Goal: Task Accomplishment & Management: Manage account settings

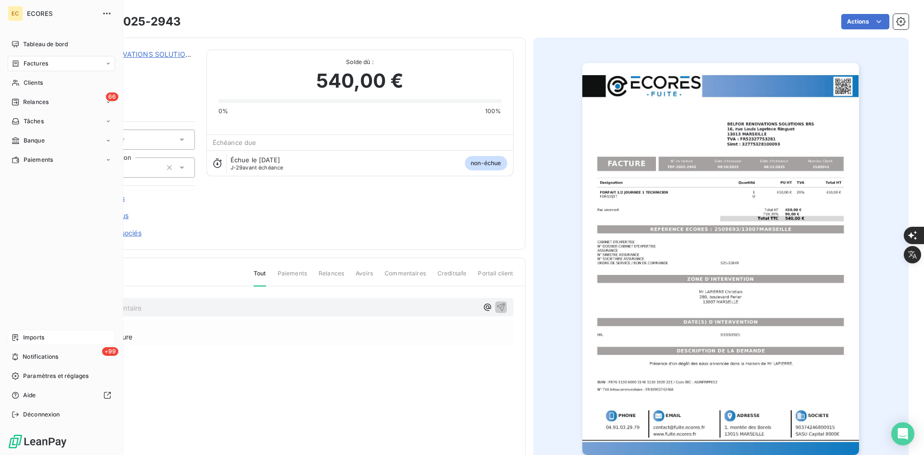
click at [30, 333] on div "Imports" at bounding box center [61, 337] width 107 height 15
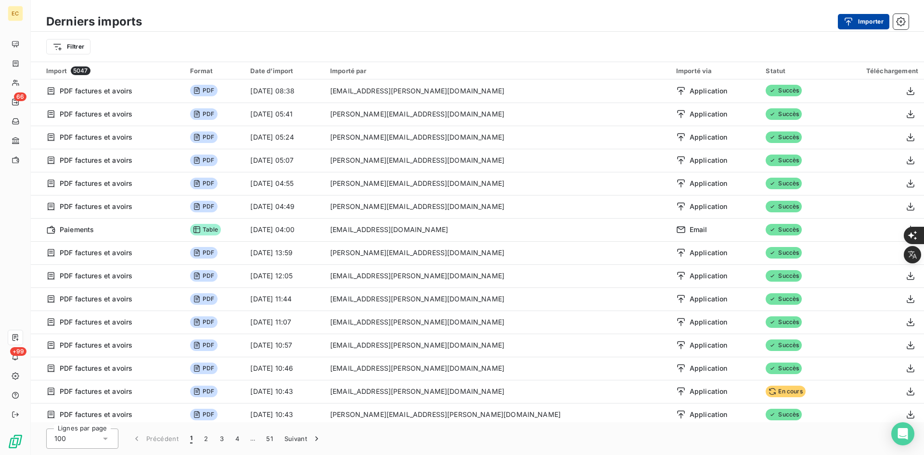
click at [864, 20] on button "Importer" at bounding box center [864, 21] width 52 height 15
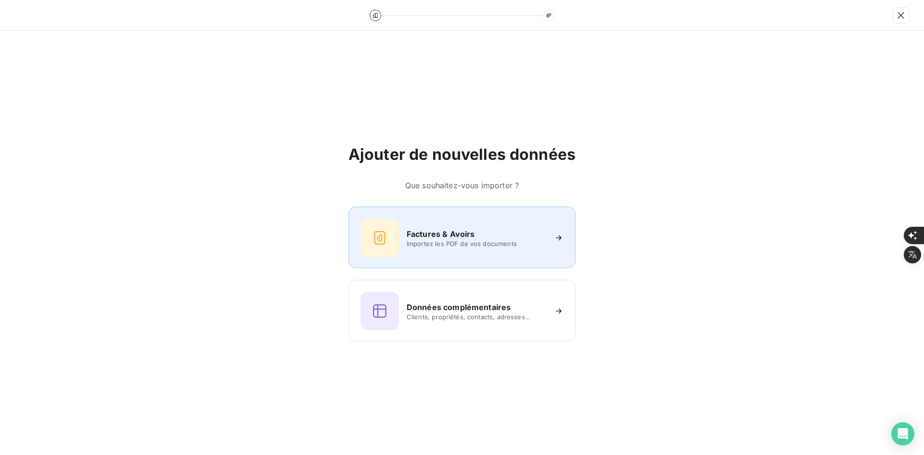
click at [408, 237] on h6 "Factures & Avoirs" at bounding box center [441, 234] width 68 height 12
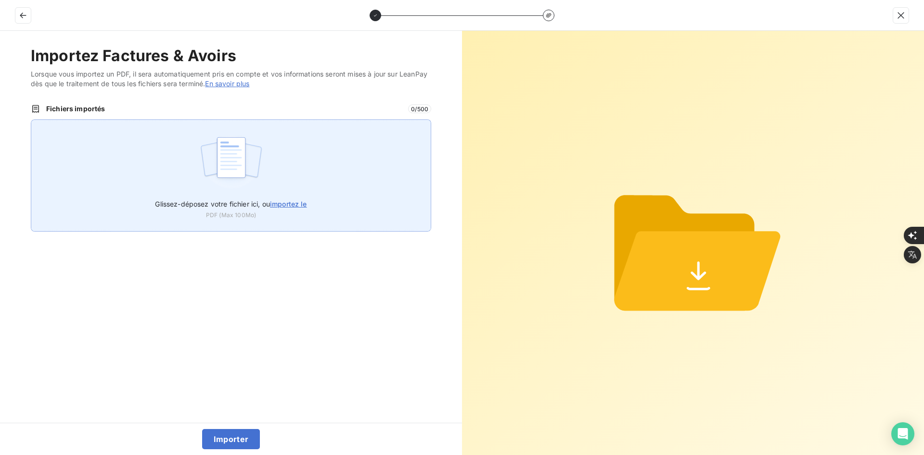
click at [259, 177] on img at bounding box center [231, 162] width 64 height 62
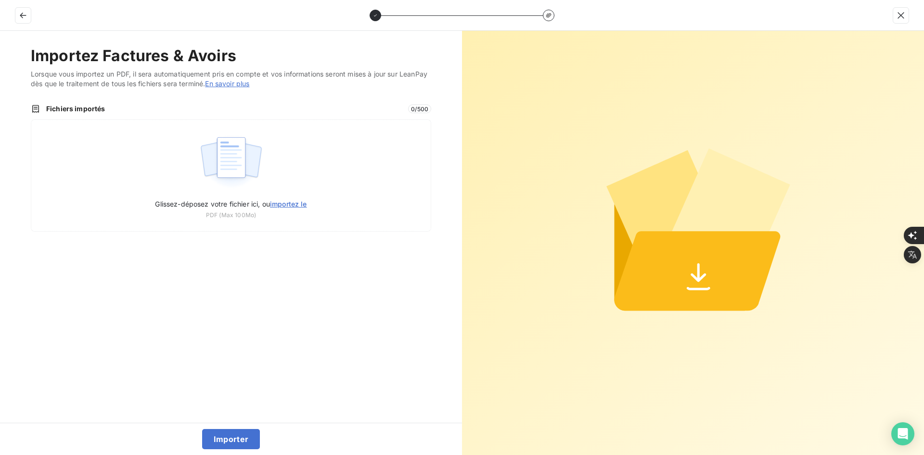
type input "C:\fakepath\FEF-2025-2949.pdf"
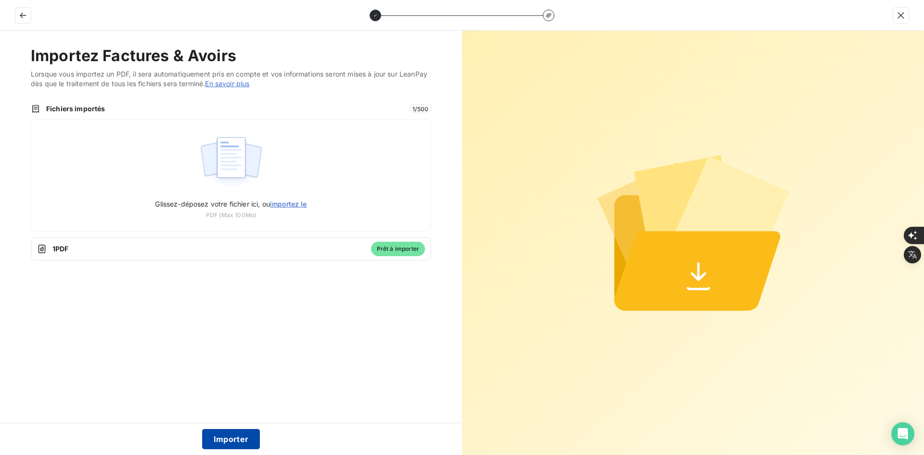
click at [246, 441] on button "Importer" at bounding box center [231, 439] width 58 height 20
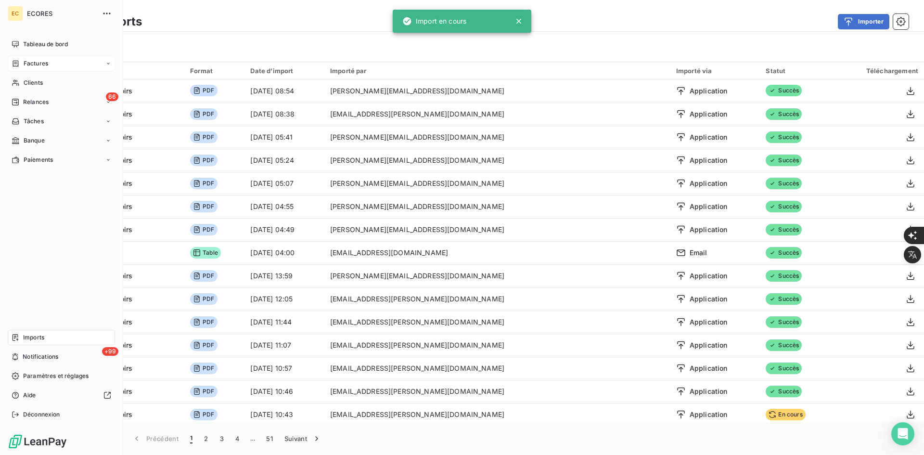
click at [30, 63] on span "Factures" at bounding box center [36, 63] width 25 height 9
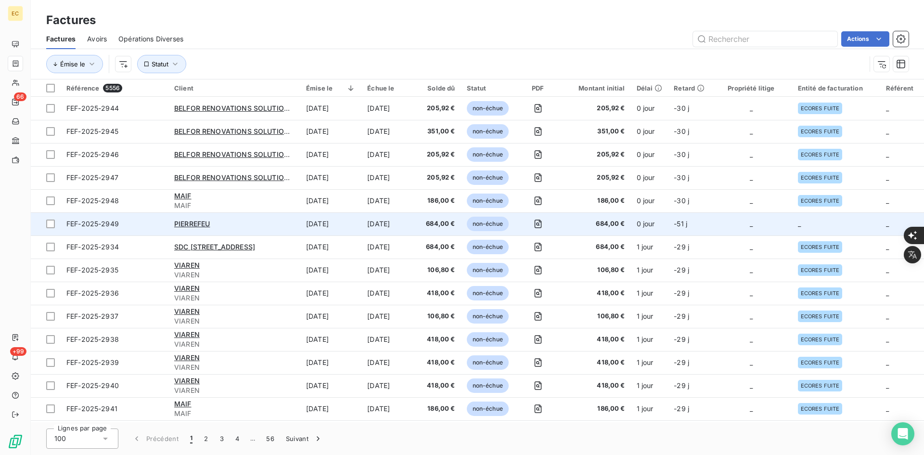
click at [682, 229] on td "-51 j" at bounding box center [689, 223] width 42 height 23
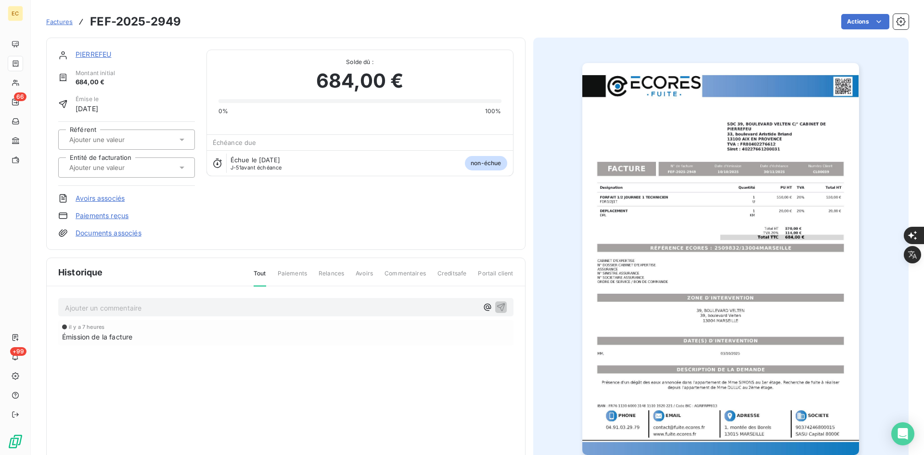
click at [103, 233] on link "Documents associés" at bounding box center [109, 233] width 66 height 10
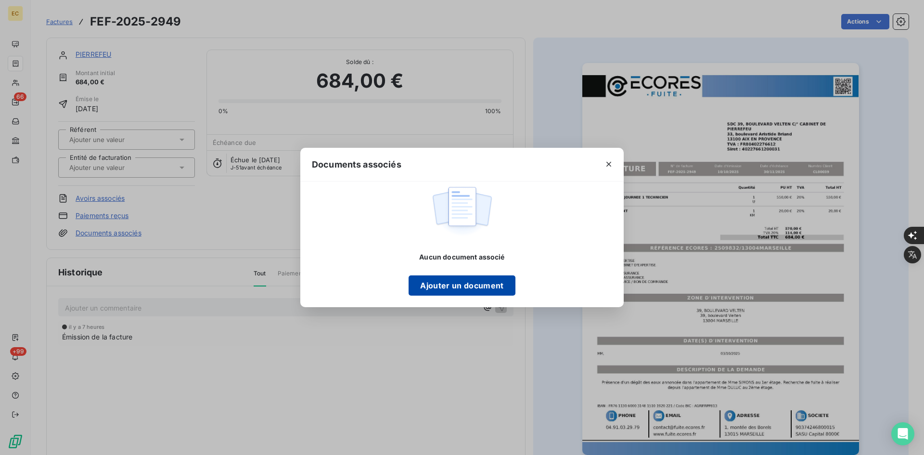
click at [440, 287] on button "Ajouter un document" at bounding box center [462, 285] width 106 height 20
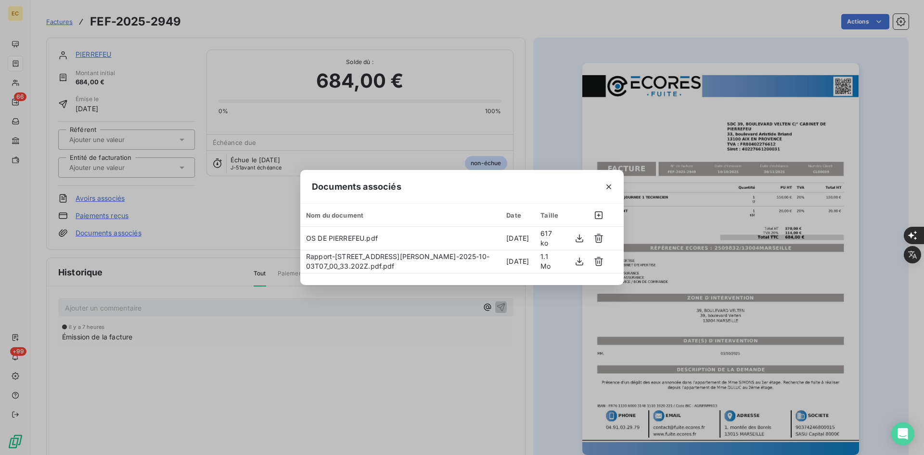
click at [607, 180] on button "button" at bounding box center [608, 186] width 15 height 15
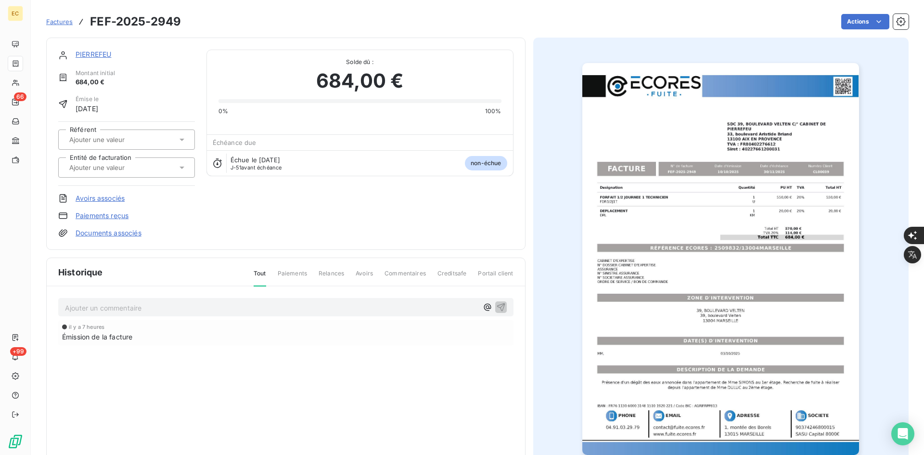
click at [119, 168] on input "text" at bounding box center [116, 167] width 97 height 9
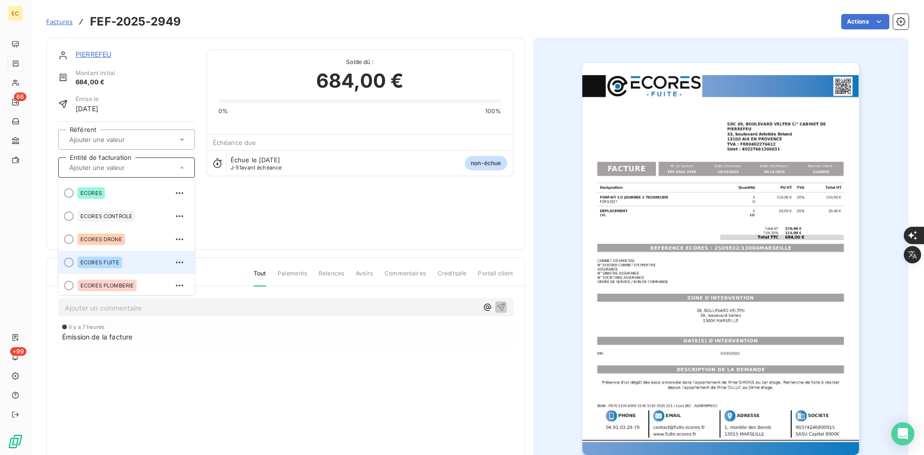
click at [122, 260] on div "ECORES FUITE" at bounding box center [100, 263] width 45 height 12
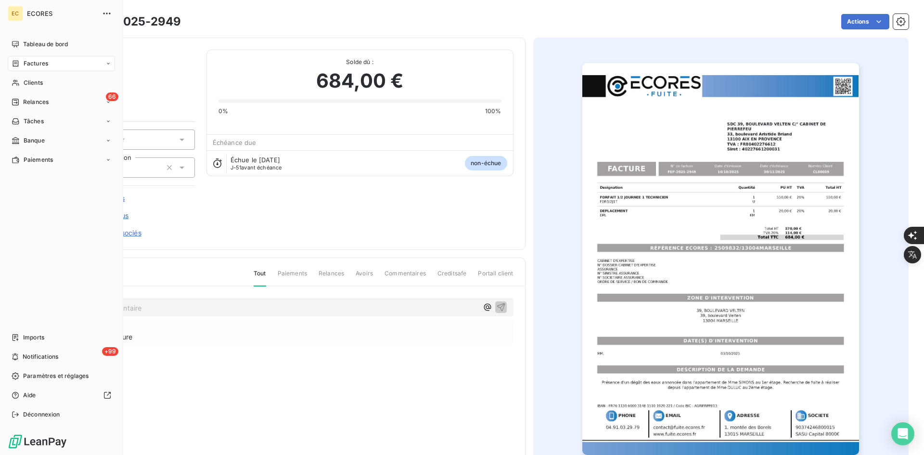
click at [22, 329] on div "Tableau de bord Factures Clients 66 Relances Tâches Banque Paiements Imports +9…" at bounding box center [61, 230] width 107 height 386
click at [25, 341] on span "Imports" at bounding box center [33, 337] width 21 height 9
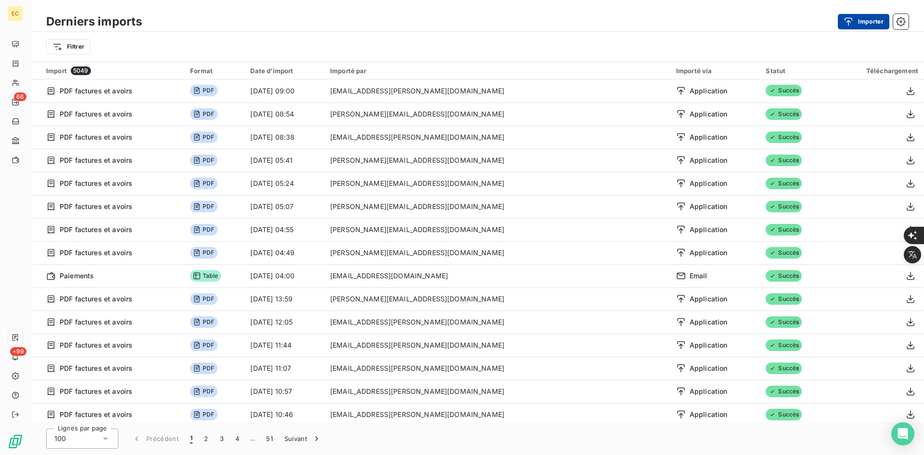
click at [863, 24] on button "Importer" at bounding box center [864, 21] width 52 height 15
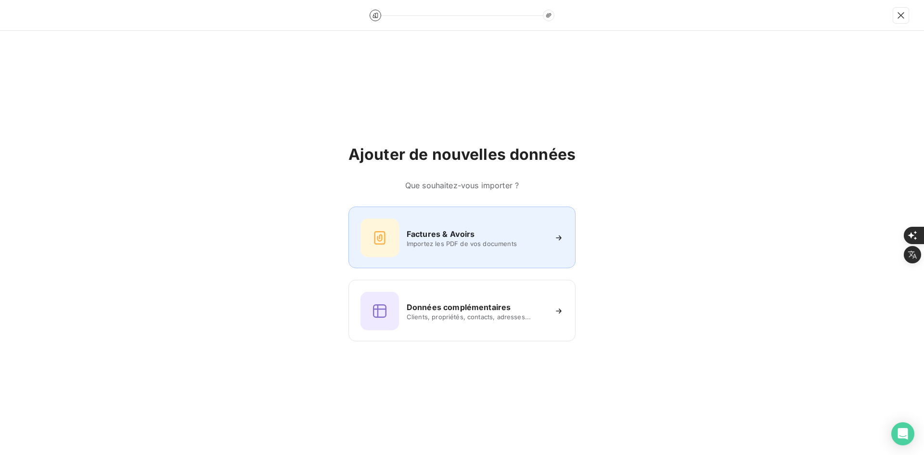
click at [456, 219] on div "Factures & Avoirs Importez les PDF de vos documents" at bounding box center [462, 238] width 203 height 39
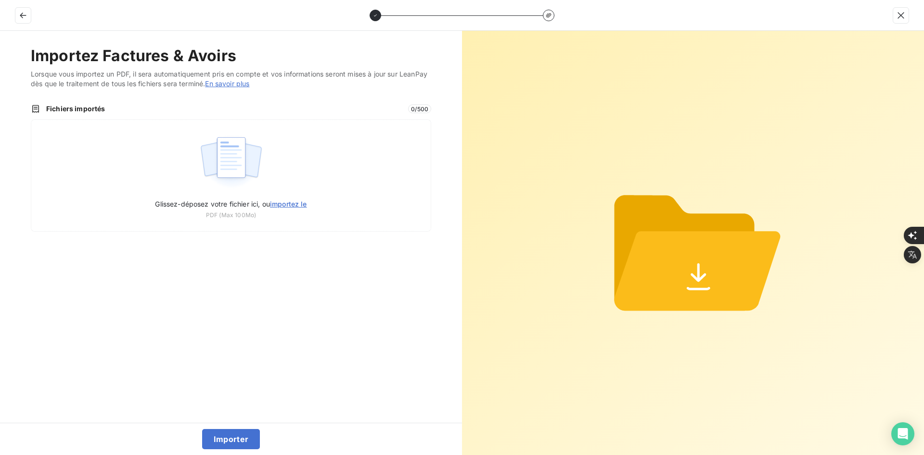
click at [332, 175] on div "Glissez-déposez votre fichier ici, ou importez le PDF (Max 100Mo)" at bounding box center [231, 175] width 401 height 112
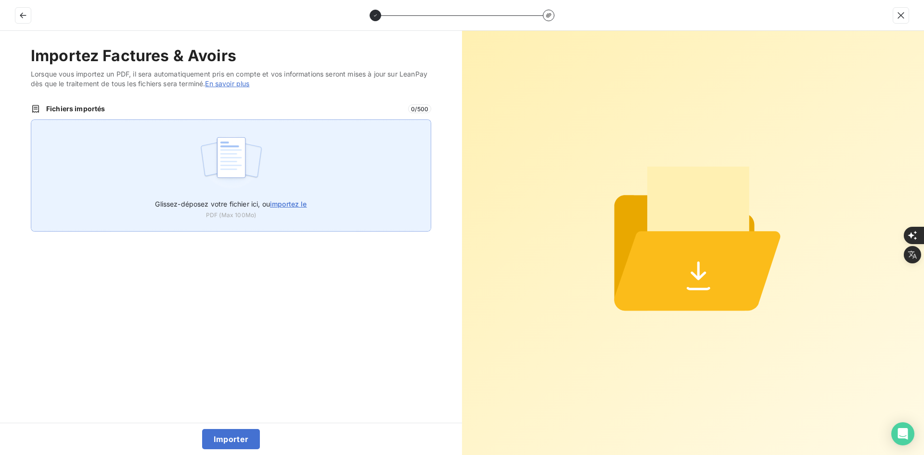
type input "C:\fakepath\FEF-2025-2951.pdf"
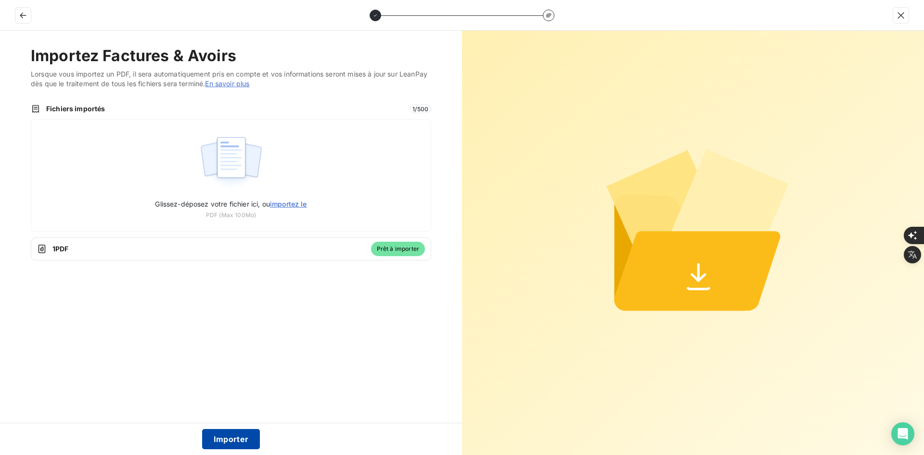
click at [238, 438] on button "Importer" at bounding box center [231, 439] width 58 height 20
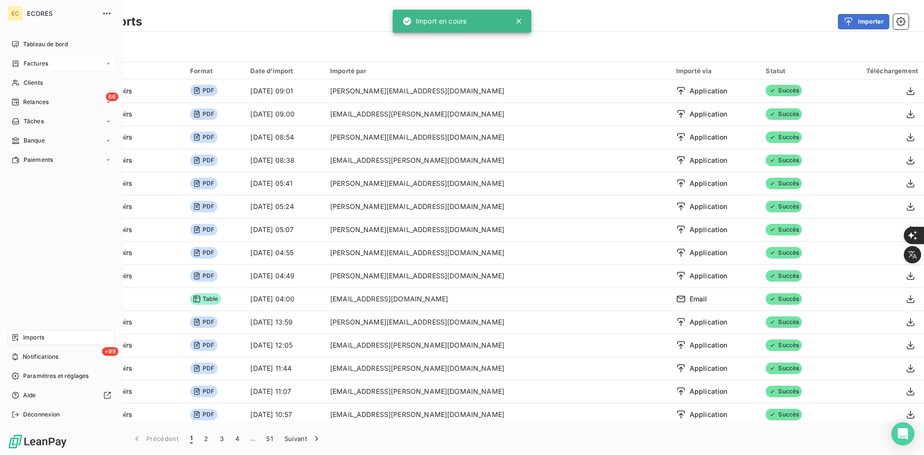
click at [35, 57] on div "Factures" at bounding box center [61, 63] width 107 height 15
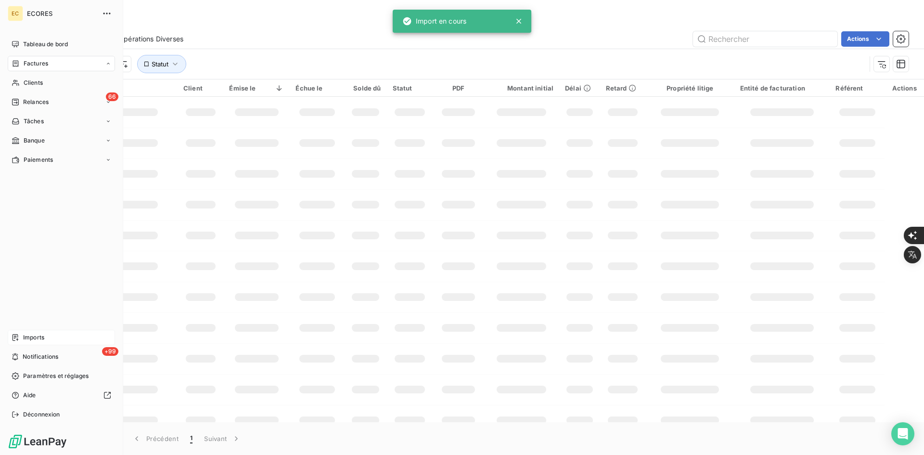
click at [32, 62] on span "Factures" at bounding box center [36, 63] width 25 height 9
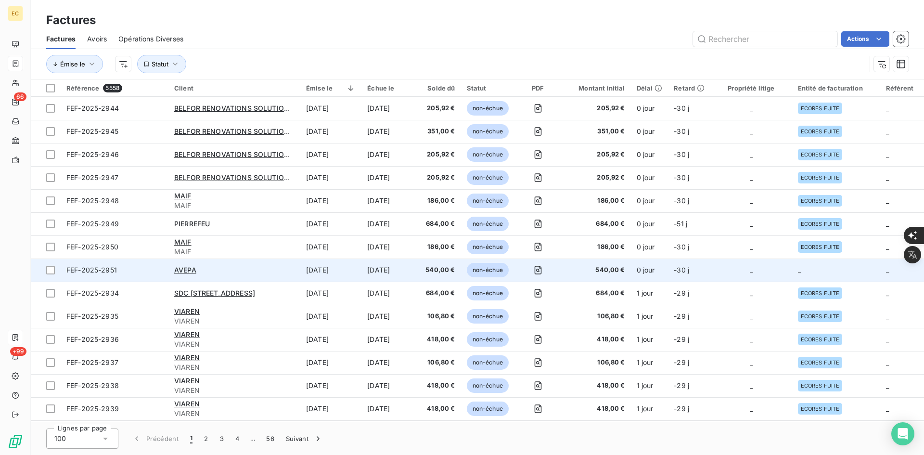
click at [818, 263] on td "_" at bounding box center [836, 270] width 88 height 23
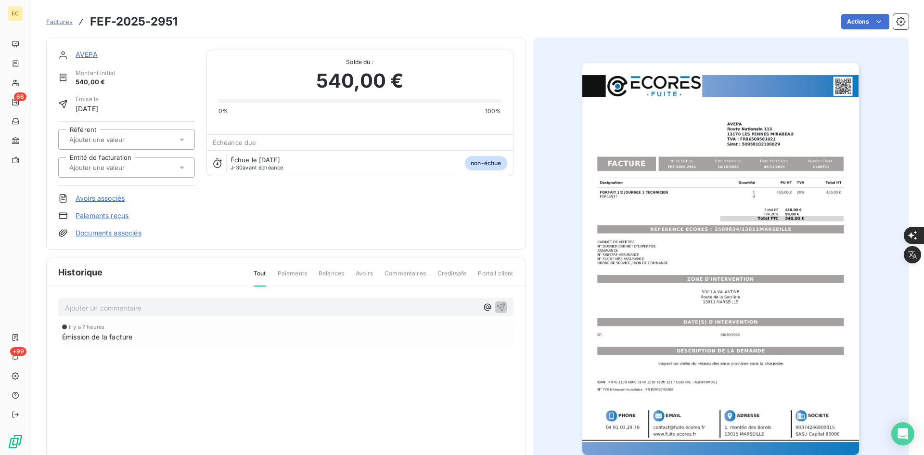
click at [139, 163] on input "text" at bounding box center [116, 167] width 97 height 9
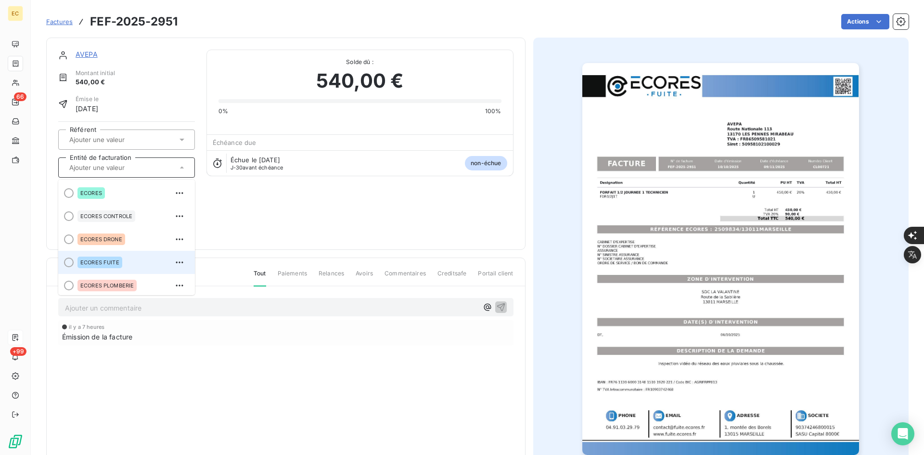
click at [126, 255] on div "ECORES FUITE" at bounding box center [133, 262] width 110 height 15
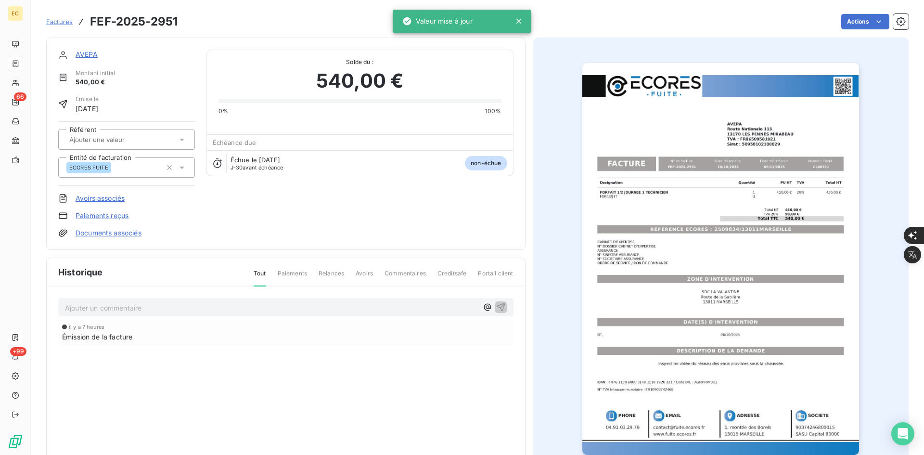
click at [130, 238] on div "AVEPA Montant initial 540,00 € Émise le [DATE] Référent Entité de facturation E…" at bounding box center [286, 144] width 480 height 212
click at [136, 232] on link "Documents associés" at bounding box center [109, 233] width 66 height 10
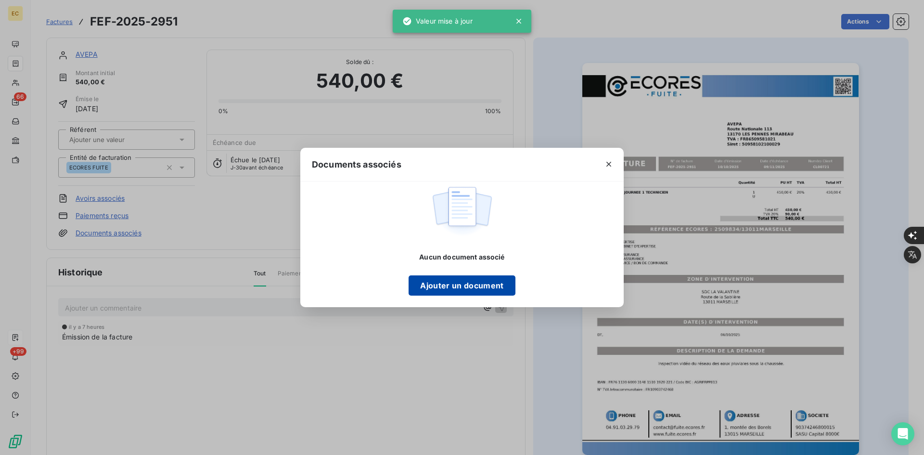
click at [443, 292] on button "Ajouter un document" at bounding box center [462, 285] width 106 height 20
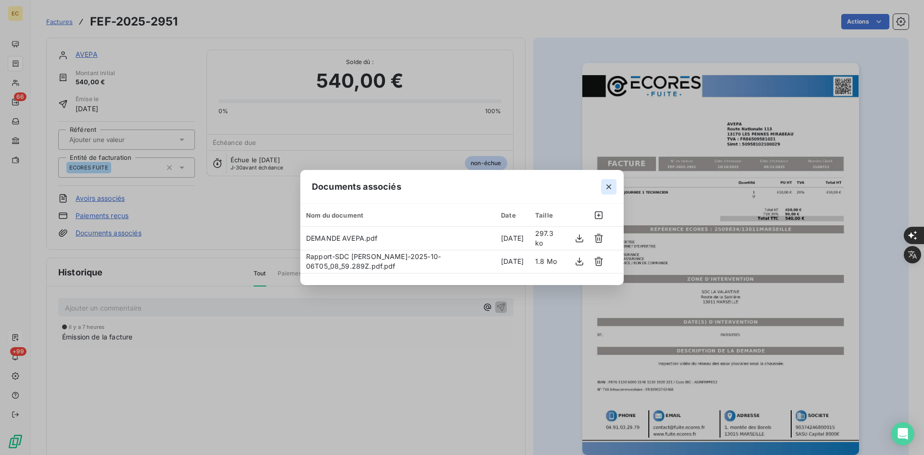
click at [609, 185] on icon "button" at bounding box center [609, 187] width 10 height 10
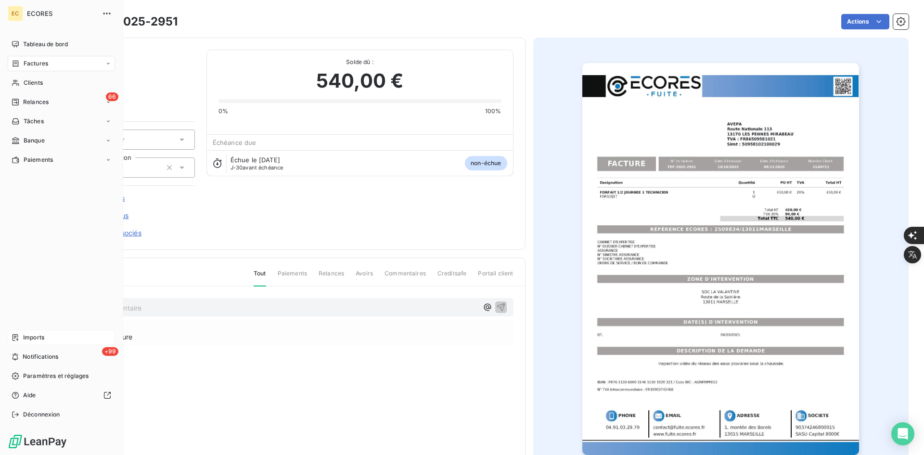
click at [19, 341] on div "Imports" at bounding box center [61, 337] width 107 height 15
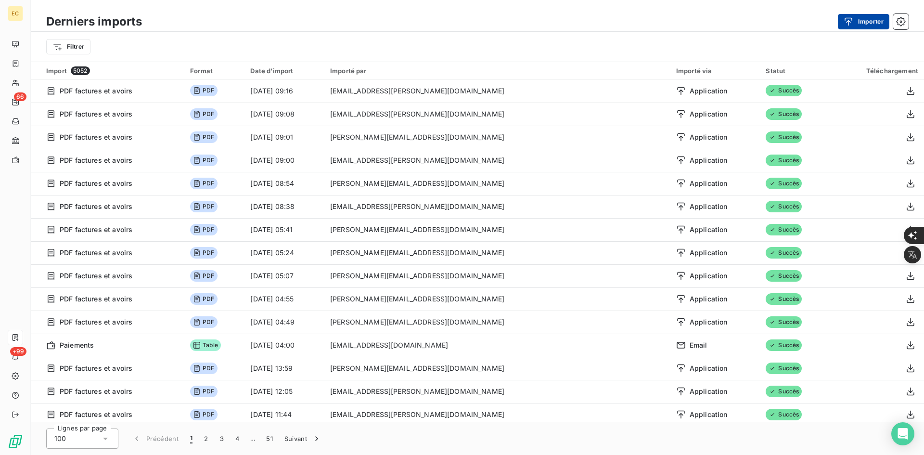
click at [872, 17] on button "Importer" at bounding box center [864, 21] width 52 height 15
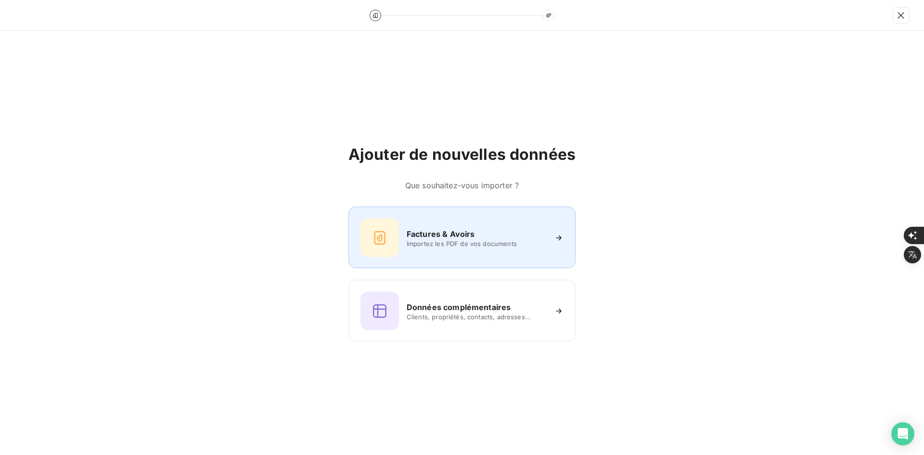
click at [429, 251] on div "Factures & Avoirs Importez les PDF de vos documents" at bounding box center [462, 238] width 203 height 39
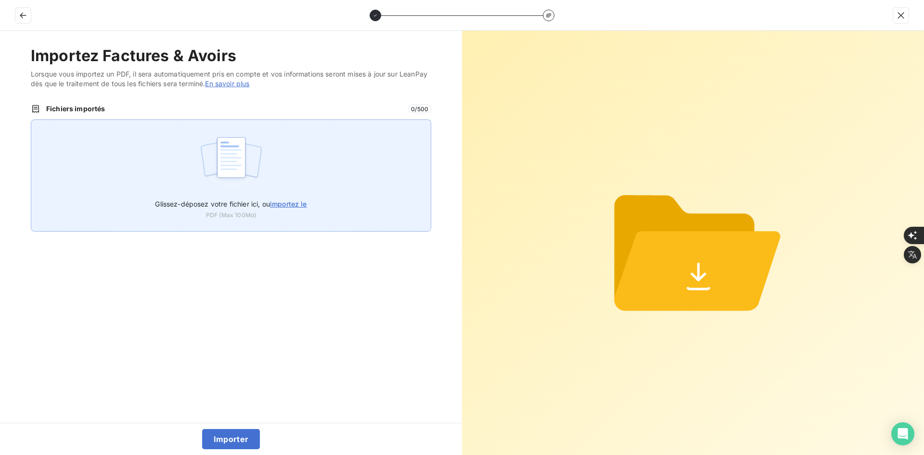
click at [285, 174] on div "Glissez-déposez votre fichier ici, ou importez le PDF (Max 100Mo)" at bounding box center [231, 175] width 401 height 112
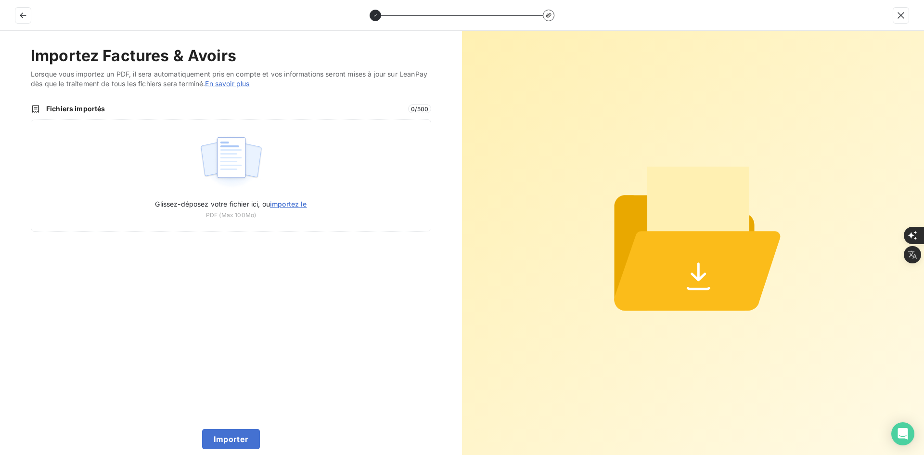
type input "C:\fakepath\FEF-2025-2954.pdf"
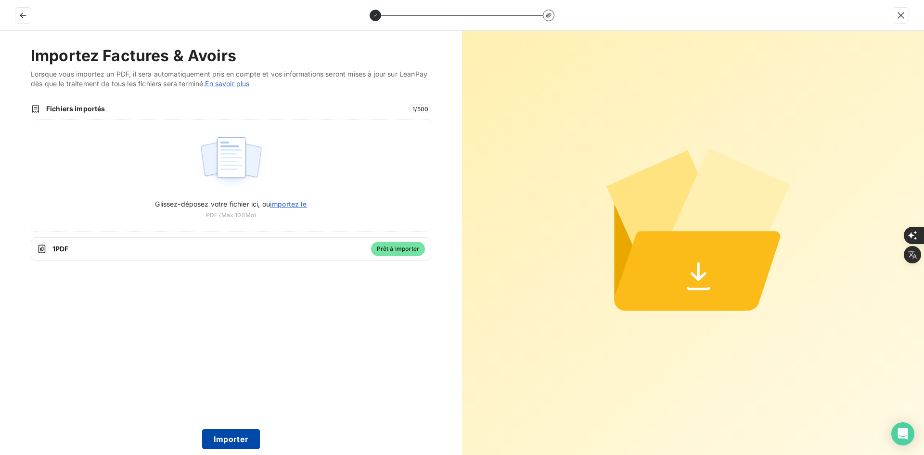
click at [249, 430] on button "Importer" at bounding box center [231, 439] width 58 height 20
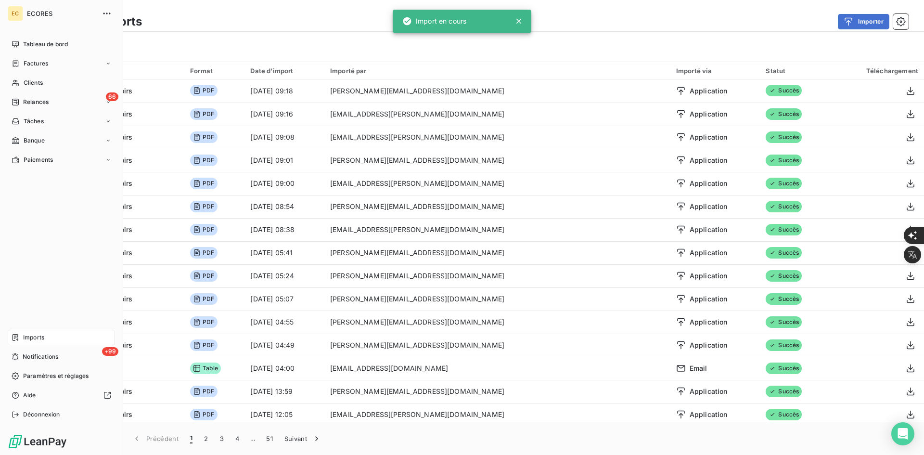
click at [30, 63] on span "Factures" at bounding box center [36, 63] width 25 height 9
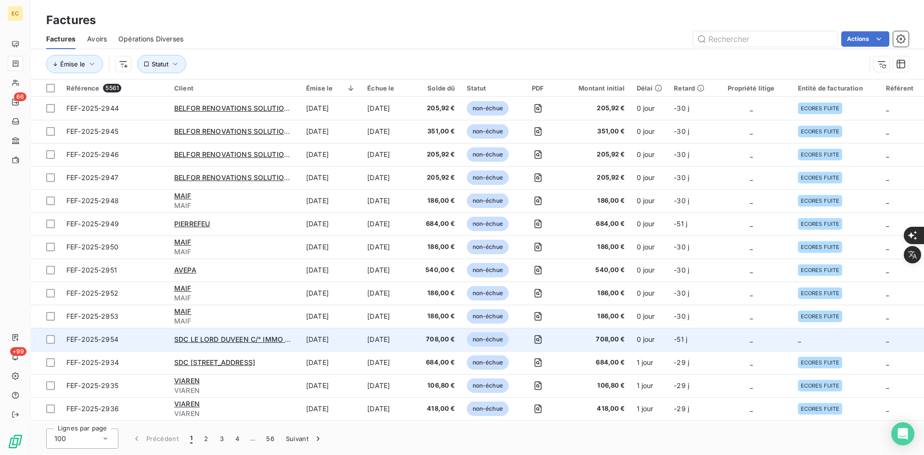
click at [739, 342] on td "_" at bounding box center [751, 339] width 81 height 23
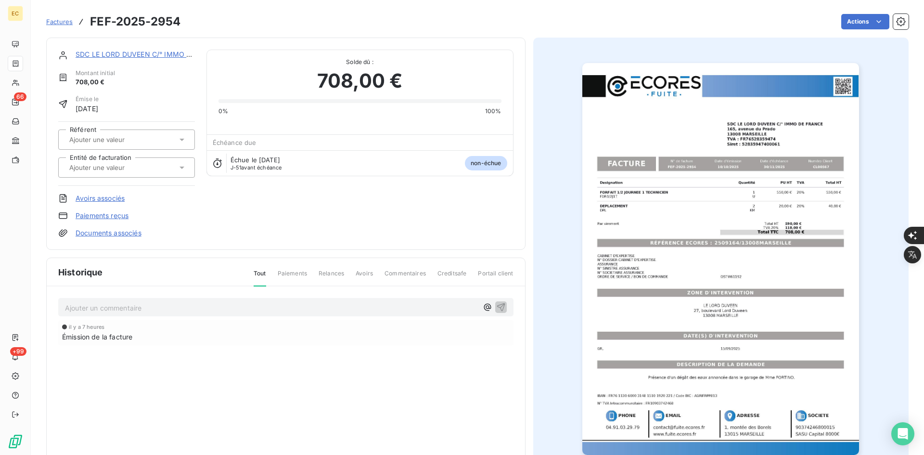
click at [175, 167] on div at bounding box center [121, 167] width 111 height 13
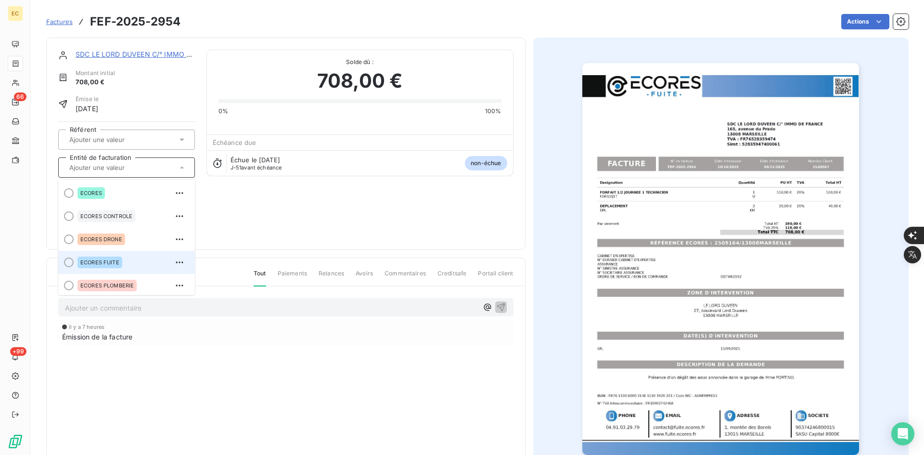
click at [131, 257] on div "ECORES FUITE" at bounding box center [133, 262] width 110 height 15
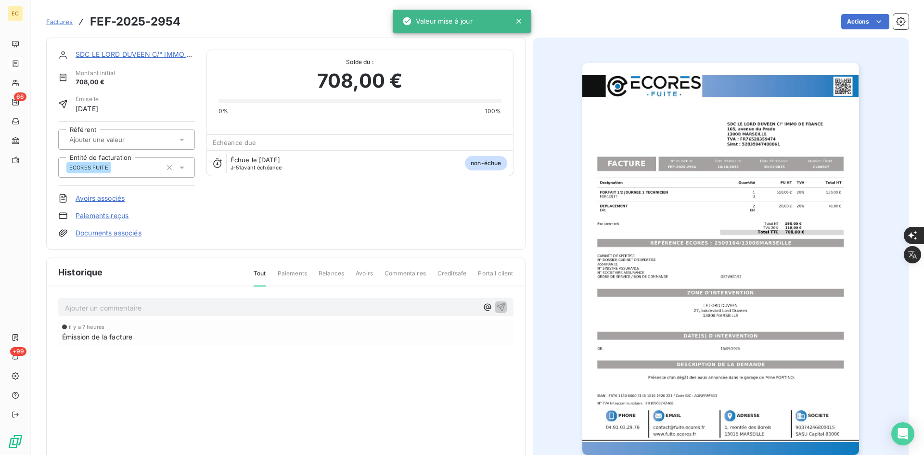
click at [141, 233] on link "Documents associés" at bounding box center [109, 233] width 66 height 10
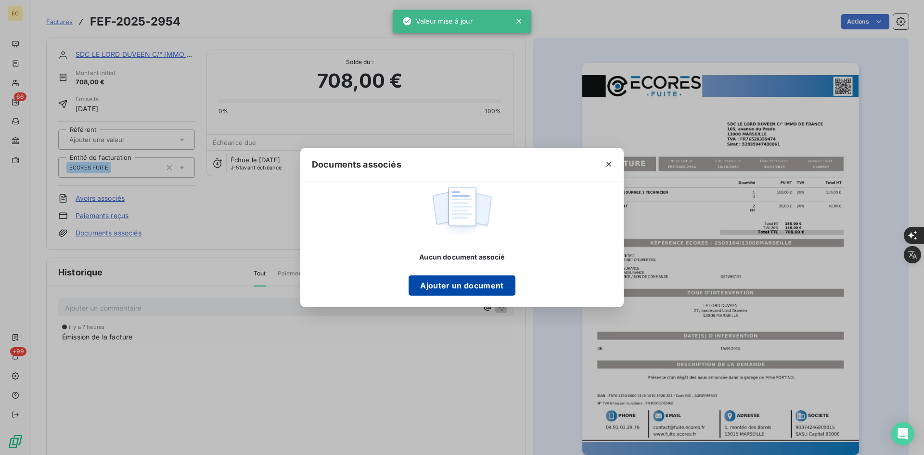
click at [481, 285] on button "Ajouter un document" at bounding box center [462, 285] width 106 height 20
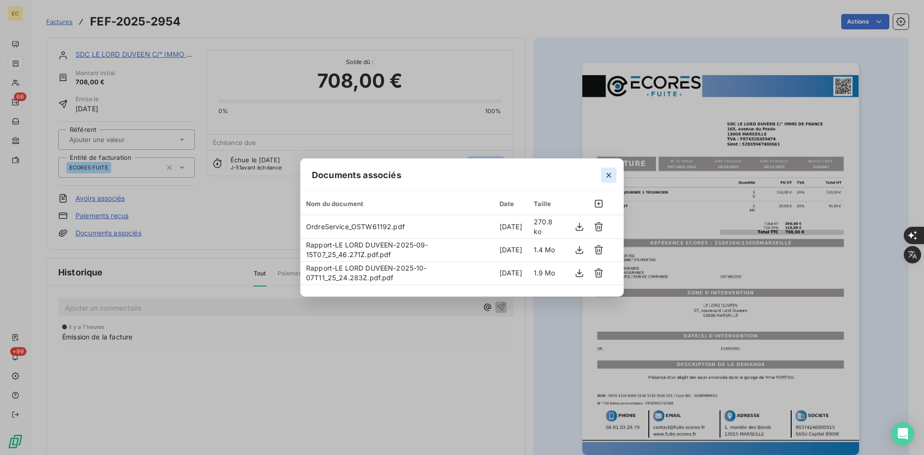
click at [610, 177] on icon "button" at bounding box center [609, 175] width 5 height 5
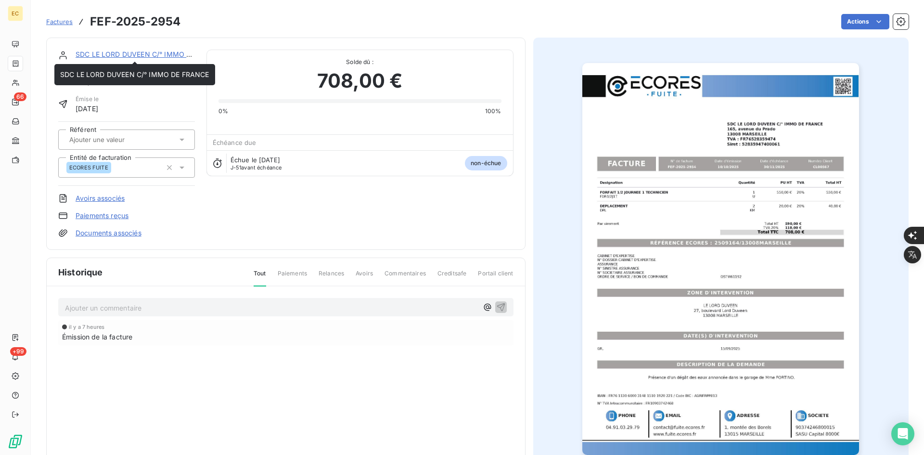
click at [130, 53] on link "SDC LE LORD DUVEEN C/° IMMO DE FRANCE" at bounding box center [150, 54] width 149 height 8
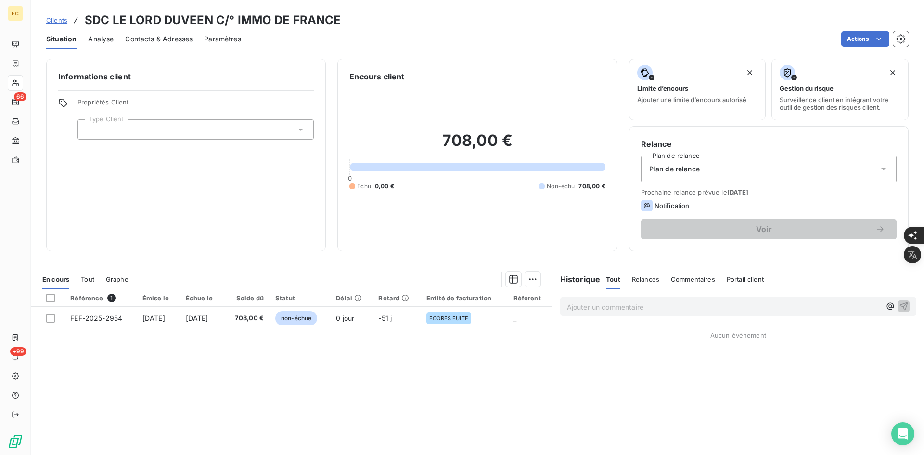
click at [136, 134] on div at bounding box center [196, 129] width 236 height 20
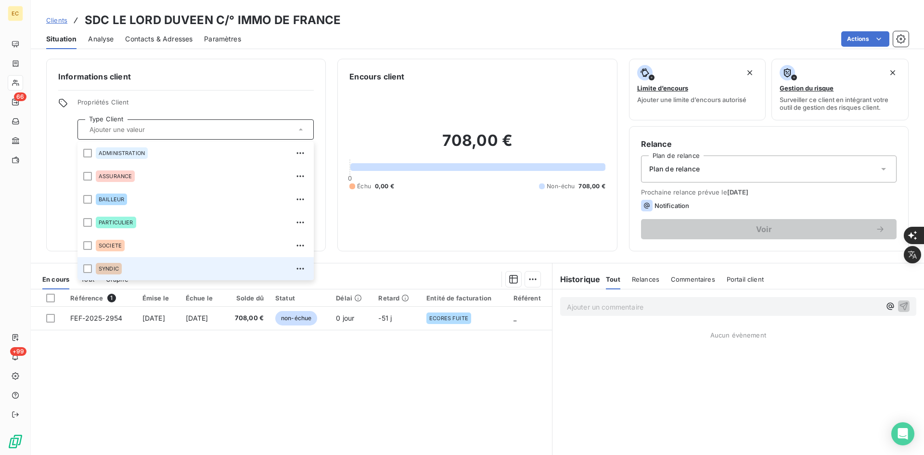
click at [136, 262] on div "SYNDIC" at bounding box center [202, 268] width 212 height 15
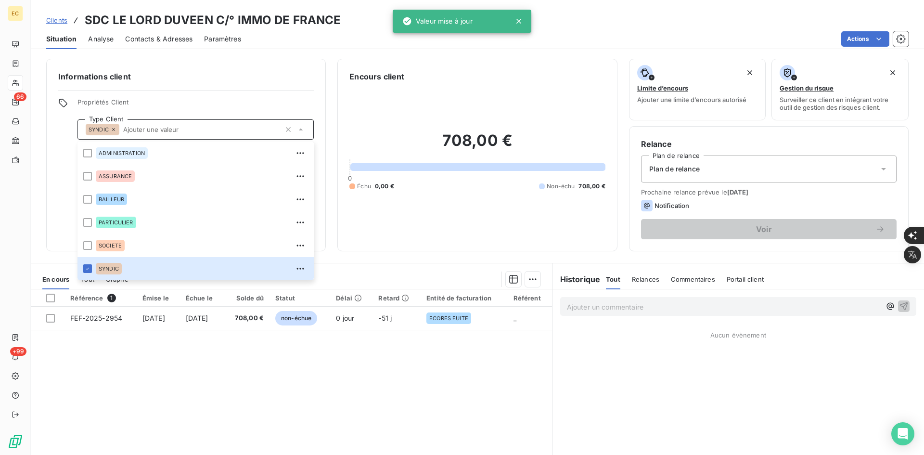
click at [714, 176] on div "Plan de relance" at bounding box center [769, 169] width 256 height 27
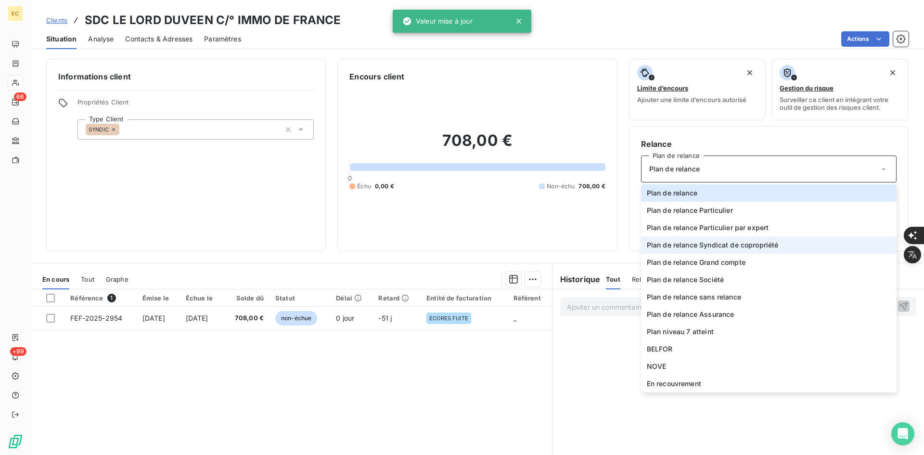
click at [719, 244] on span "Plan de relance Syndicat de copropriété" at bounding box center [713, 245] width 132 height 10
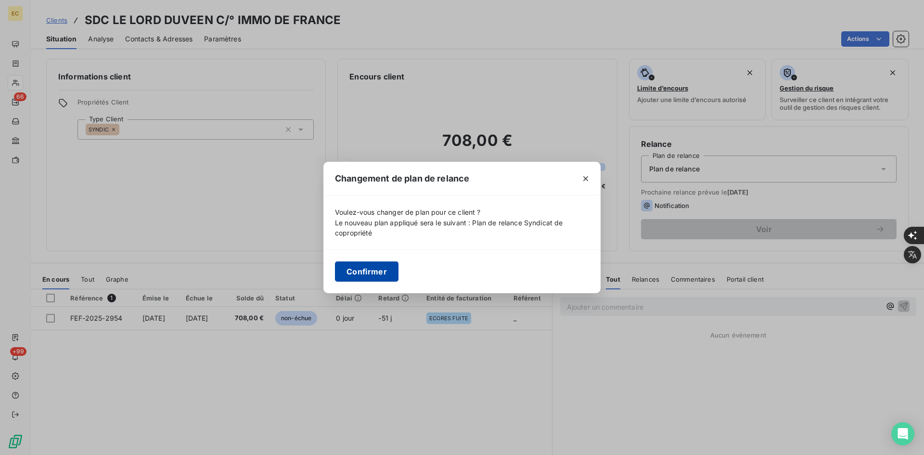
click at [373, 265] on button "Confirmer" at bounding box center [367, 271] width 64 height 20
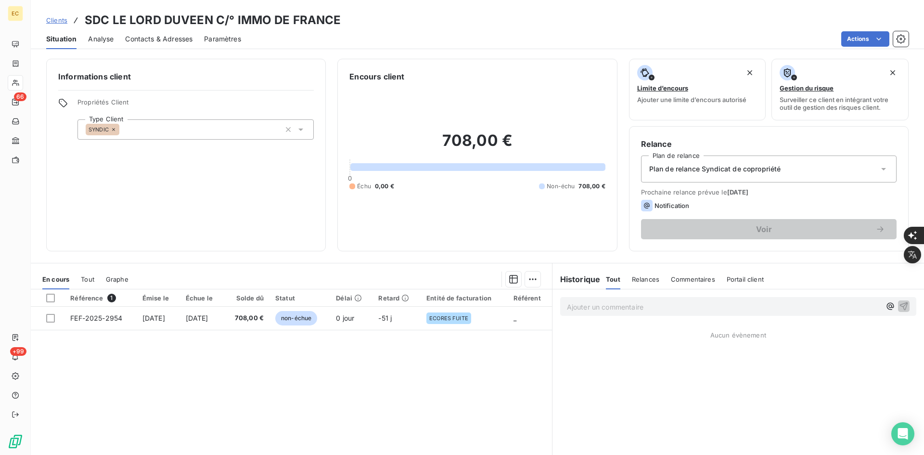
click at [179, 39] on span "Contacts & Adresses" at bounding box center [158, 39] width 67 height 10
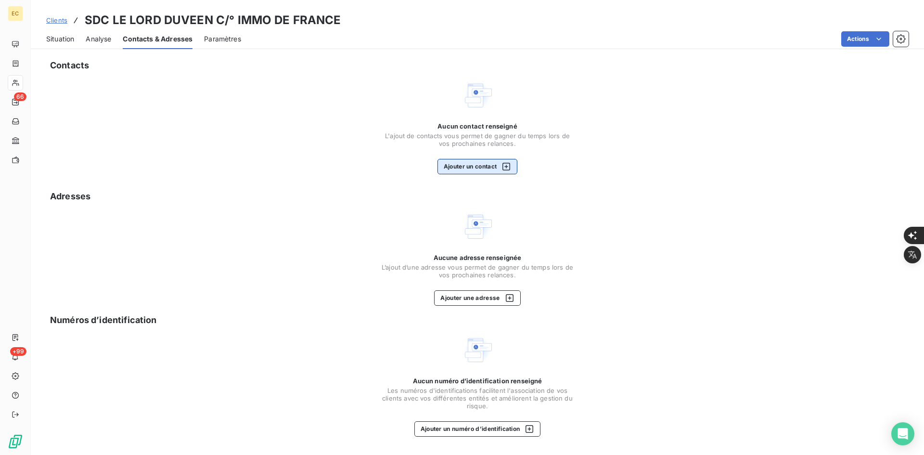
click at [494, 171] on button "Ajouter un contact" at bounding box center [478, 166] width 80 height 15
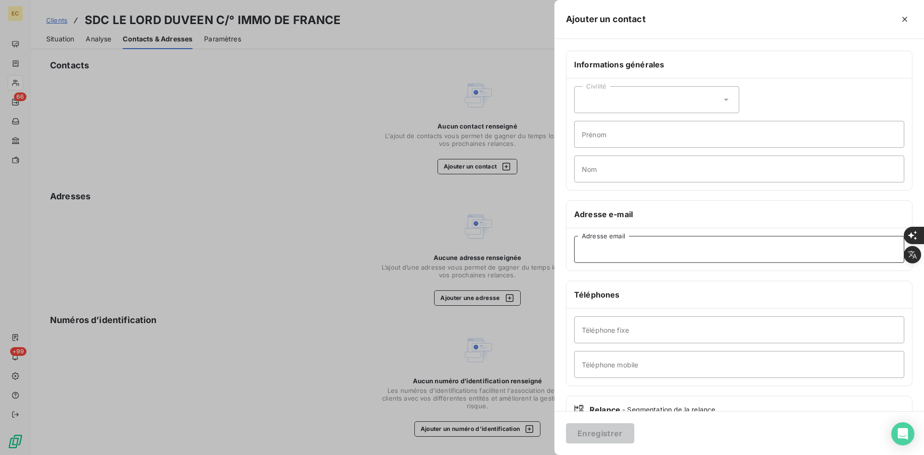
click at [665, 249] on input "Adresse email" at bounding box center [739, 249] width 330 height 27
paste input "[PERSON_NAME][EMAIL_ADDRESS][PERSON_NAME][DOMAIN_NAME]"
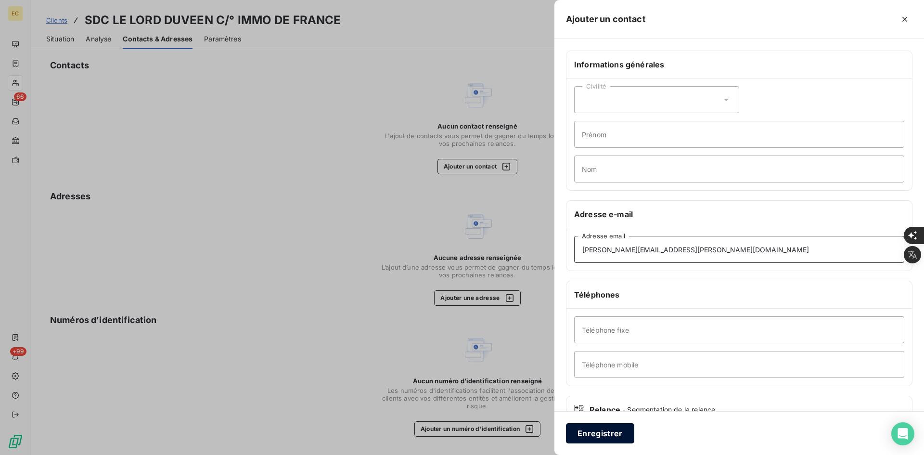
type input "[PERSON_NAME][EMAIL_ADDRESS][PERSON_NAME][DOMAIN_NAME]"
click at [599, 435] on button "Enregistrer" at bounding box center [600, 433] width 68 height 20
